Goal: Understand site structure: Grasp the organization and layout of the website

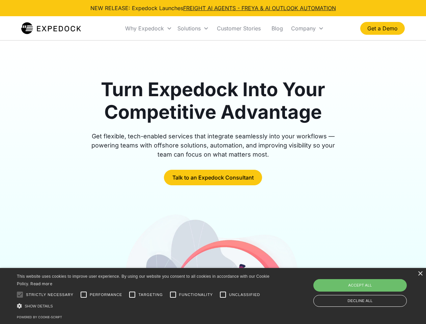
click at [149, 28] on div "Why Expedock" at bounding box center [144, 28] width 39 height 7
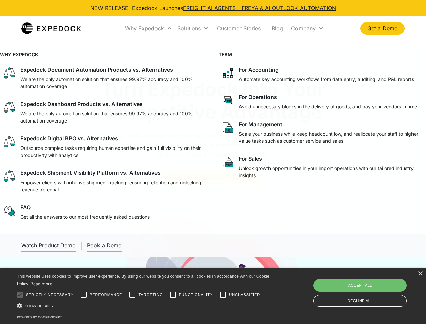
click at [193, 28] on div "Solutions" at bounding box center [189, 28] width 23 height 7
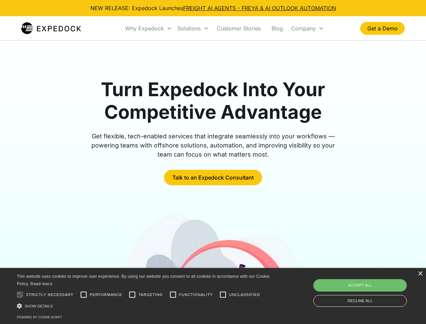
click at [307, 28] on div "Company" at bounding box center [303, 28] width 25 height 7
click at [20, 295] on div at bounding box center [19, 294] width 13 height 13
click at [84, 295] on input "Performance" at bounding box center [83, 294] width 13 height 13
checkbox input "true"
click at [132, 295] on input "Targeting" at bounding box center [132, 294] width 13 height 13
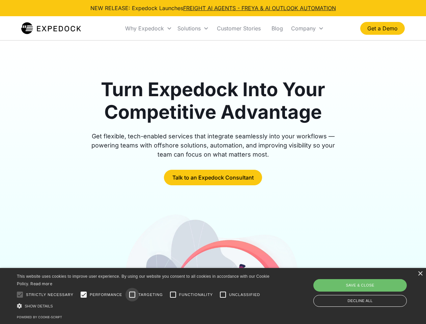
checkbox input "true"
click at [173, 295] on input "Functionality" at bounding box center [172, 294] width 13 height 13
checkbox input "true"
click at [223, 295] on input "Unclassified" at bounding box center [222, 294] width 13 height 13
checkbox input "true"
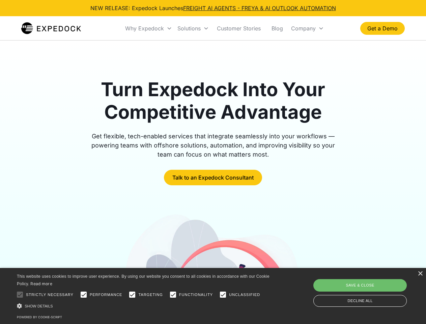
click at [144, 306] on div "Show details Hide details" at bounding box center [144, 305] width 255 height 7
